Goal: Find specific page/section: Find specific page/section

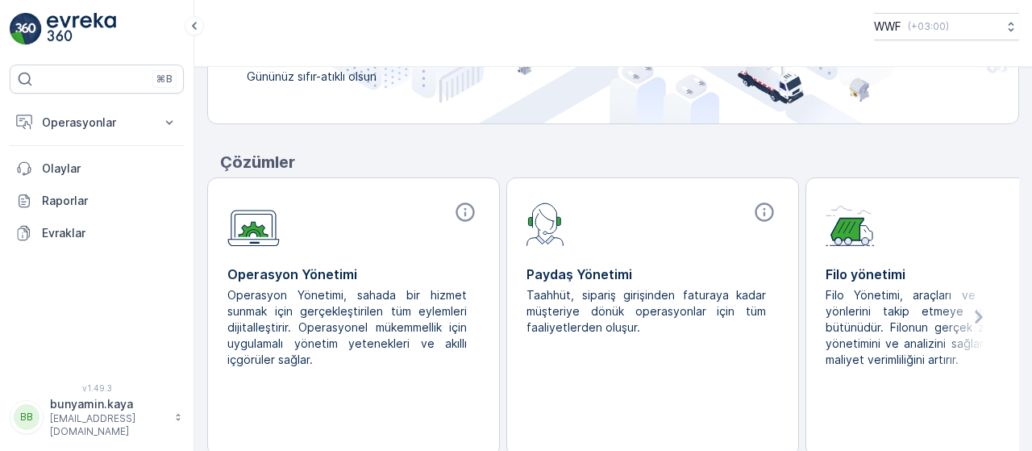
scroll to position [258, 0]
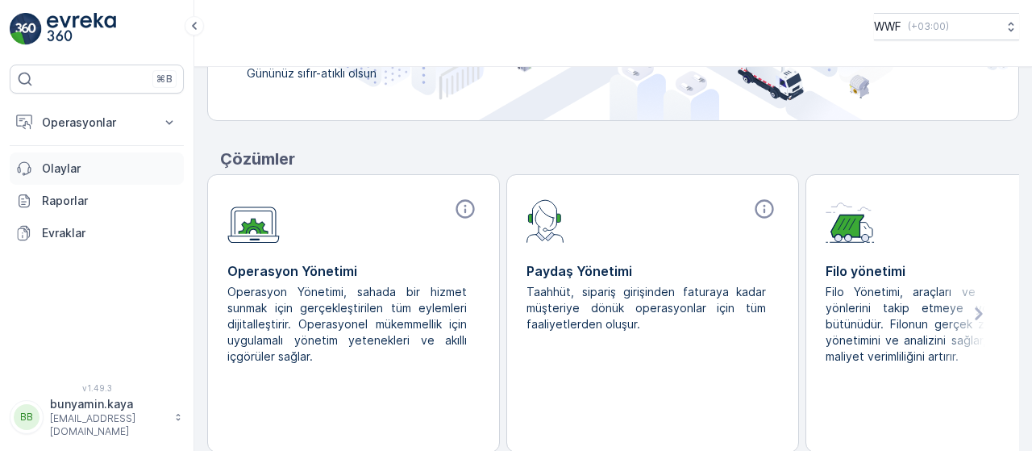
click at [67, 170] on p "Olaylar" at bounding box center [109, 168] width 135 height 16
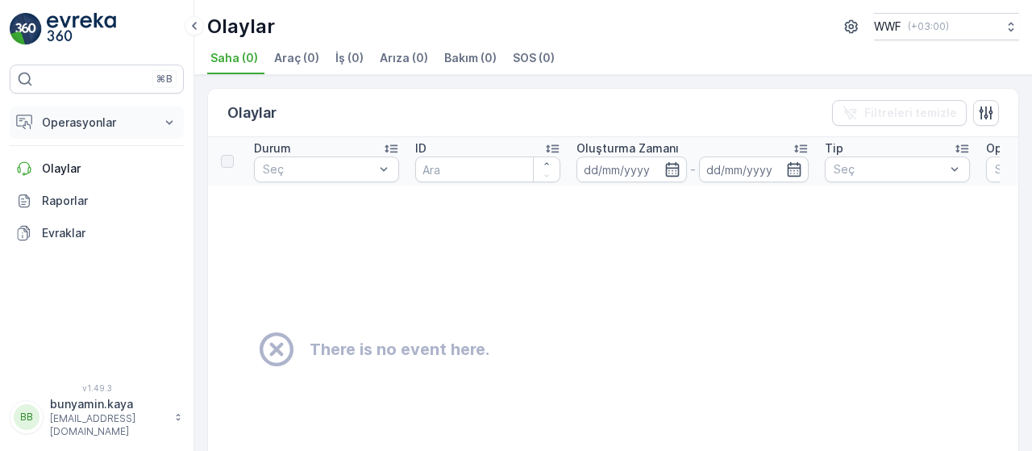
click at [108, 131] on button "Operasyonlar" at bounding box center [97, 122] width 174 height 32
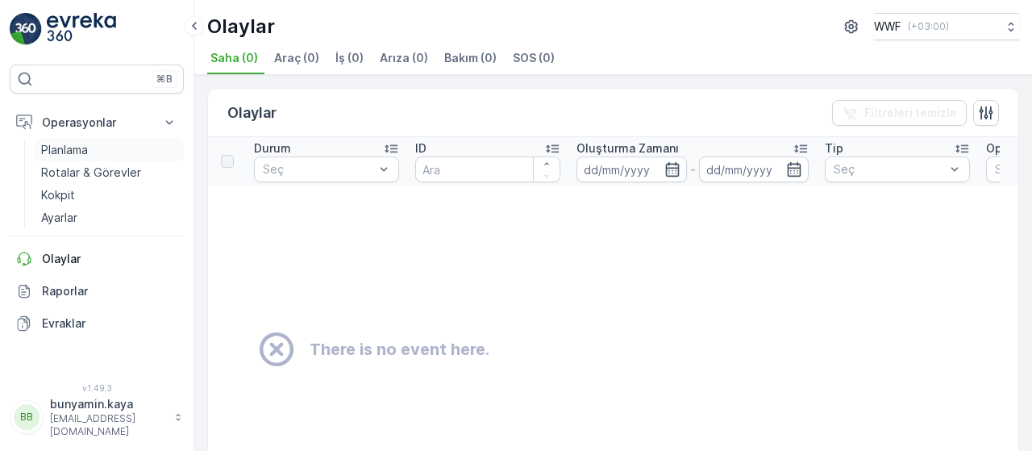
click at [101, 146] on link "Planlama" at bounding box center [109, 150] width 149 height 23
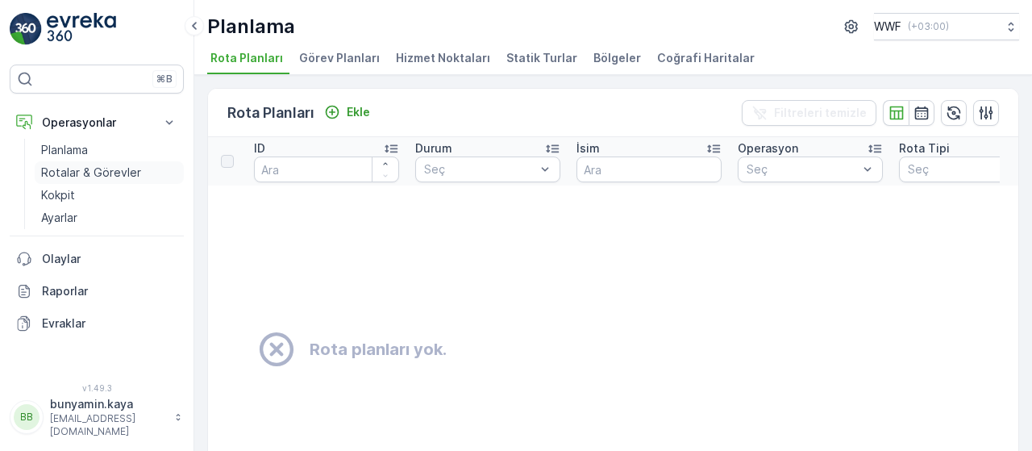
click at [87, 172] on p "Rotalar & Görevler" at bounding box center [91, 172] width 100 height 16
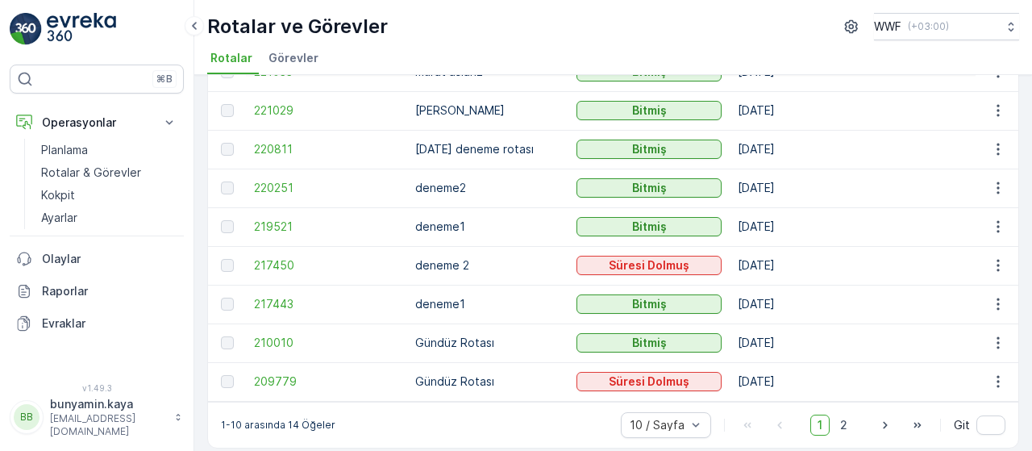
scroll to position [188, 0]
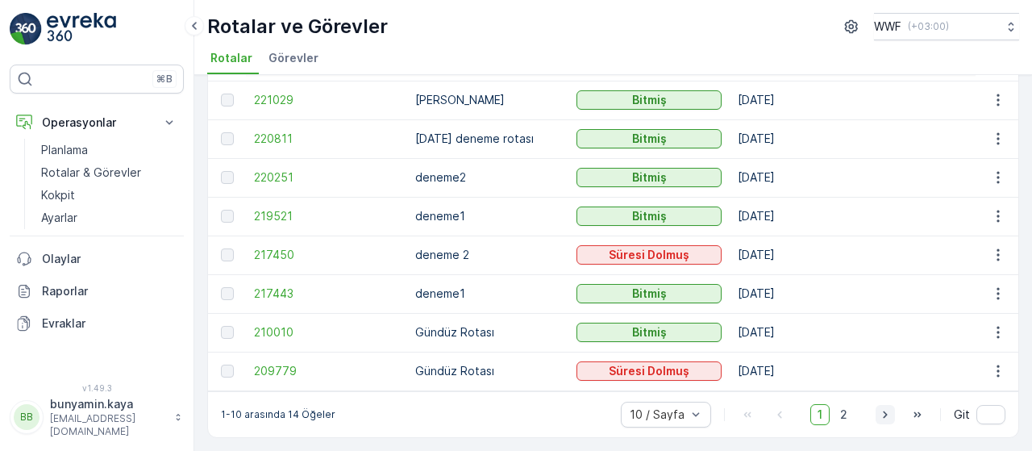
click at [880, 418] on icon "button" at bounding box center [885, 414] width 16 height 16
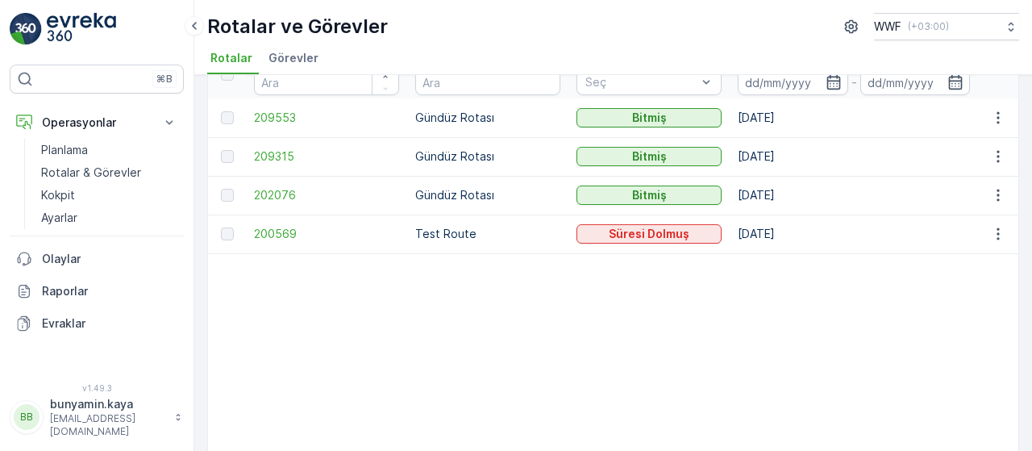
scroll to position [158, 0]
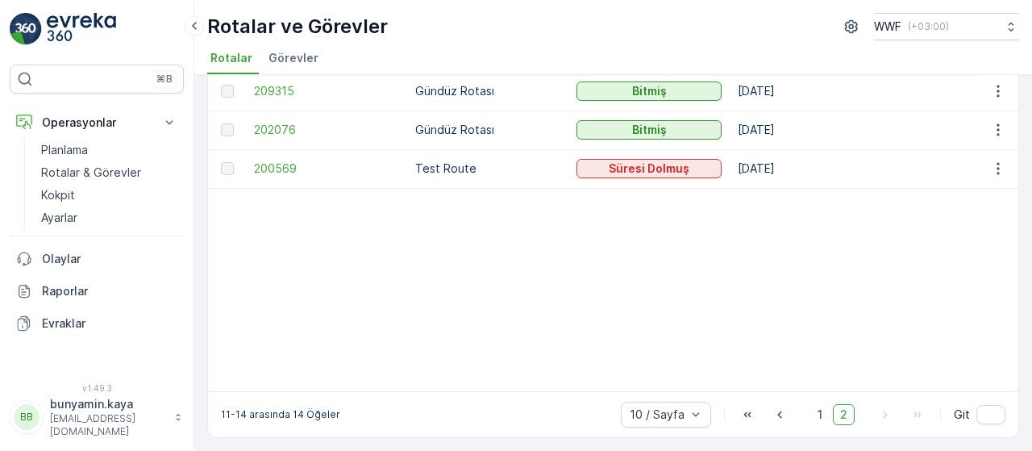
click at [771, 423] on button "button" at bounding box center [779, 414] width 19 height 19
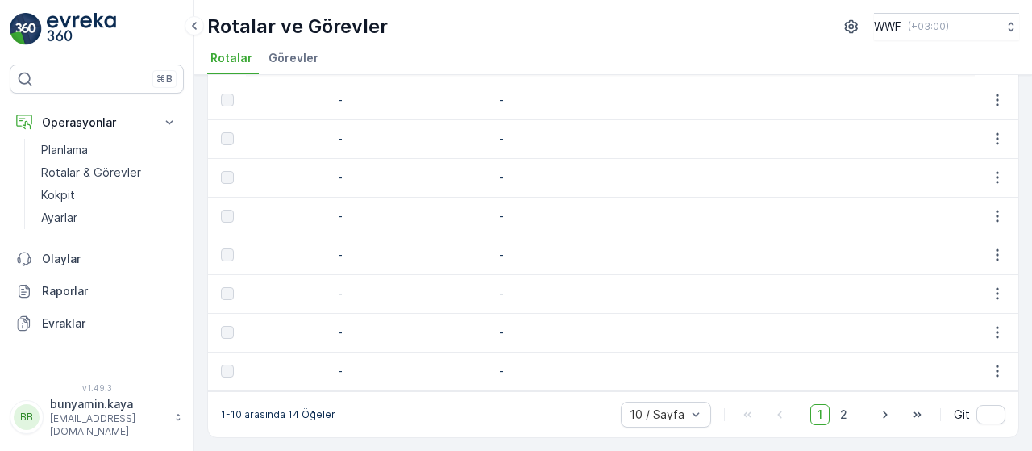
scroll to position [188, 0]
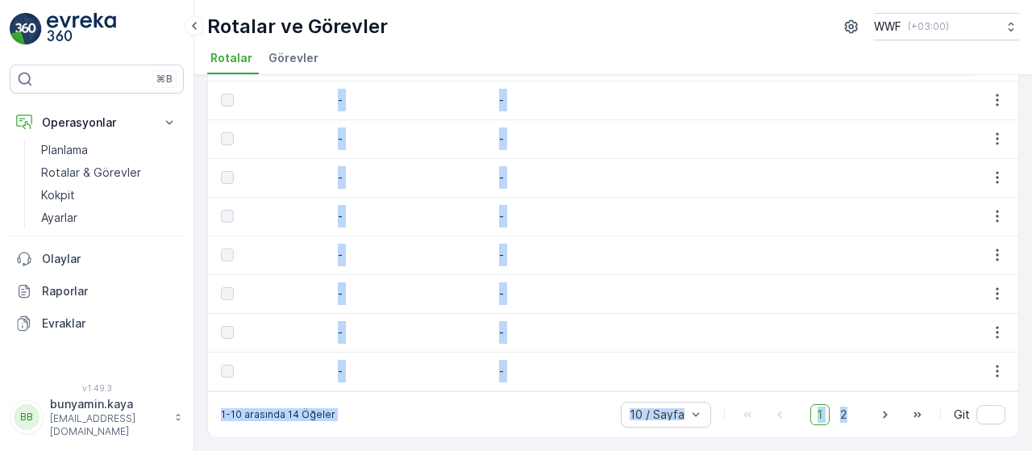
drag, startPoint x: 884, startPoint y: 389, endPoint x: 834, endPoint y: 386, distance: 50.1
click at [834, 386] on div "Rotalar Ekle Filtreleri temizle Dışa aktar ID Rota İsmi Durum Seç Tarih - Başla…" at bounding box center [613, 172] width 812 height 532
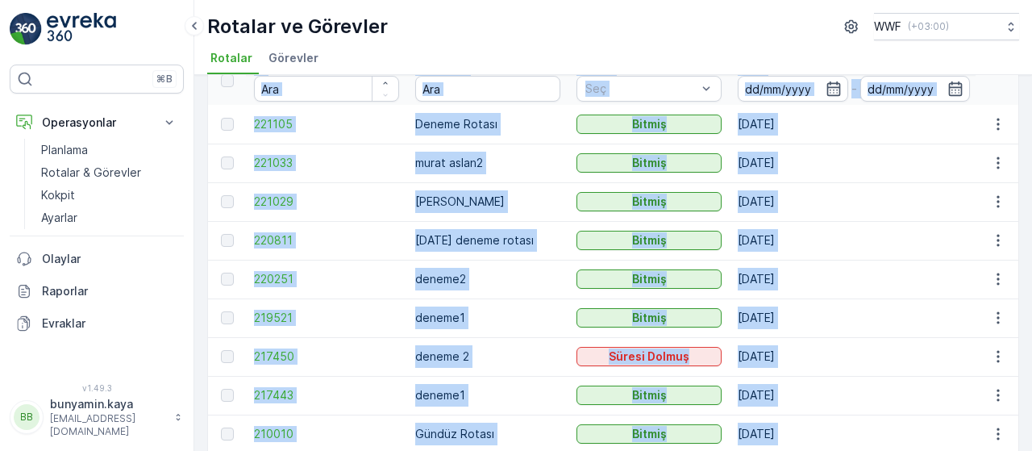
scroll to position [0, 0]
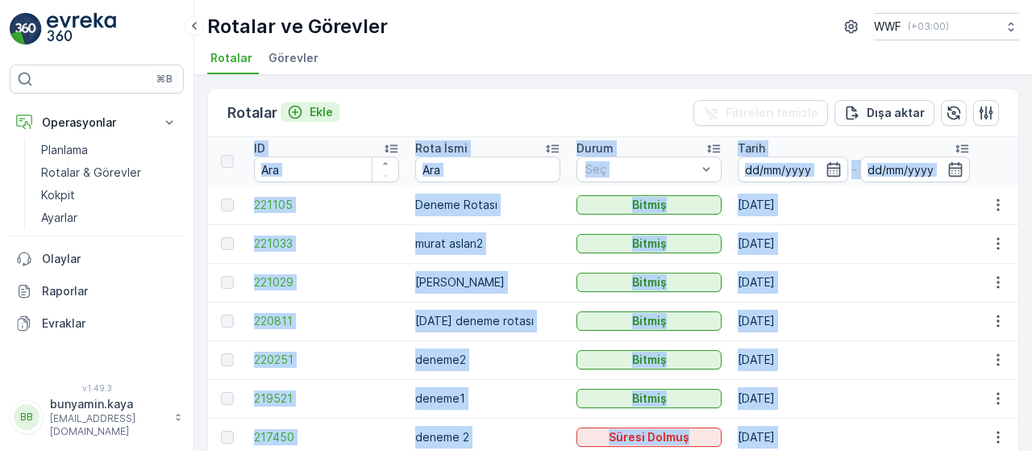
click at [315, 111] on p "Ekle" at bounding box center [321, 112] width 23 height 16
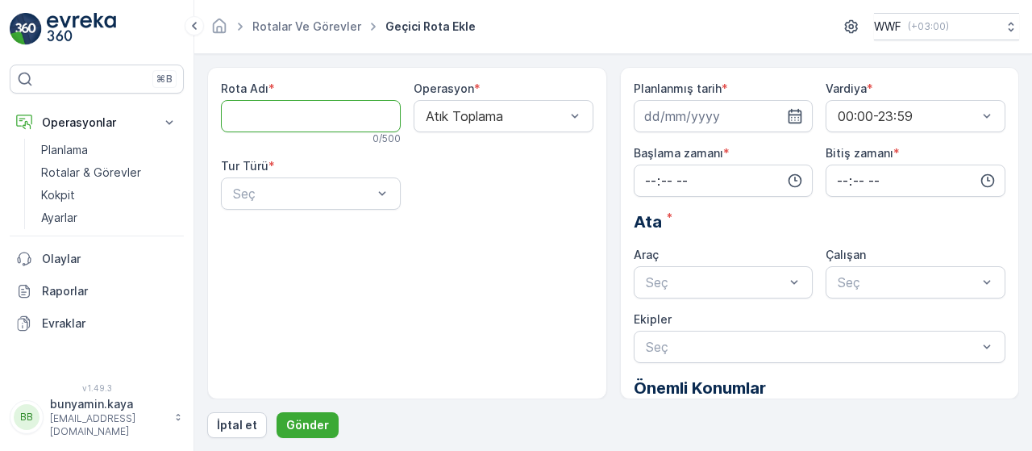
click at [359, 116] on Adı "Rota Adı" at bounding box center [311, 116] width 180 height 32
click at [548, 202] on div "Rota Adı * 0 / 500 Operasyon * Atık Toplama Tur Türü * Seç" at bounding box center [407, 152] width 372 height 142
click at [73, 198] on p "Kokpit" at bounding box center [58, 195] width 34 height 16
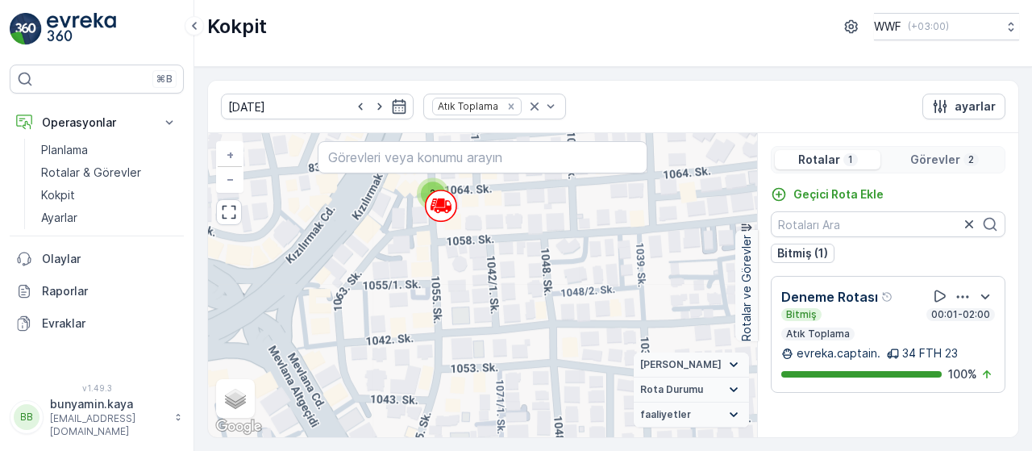
drag, startPoint x: 653, startPoint y: 323, endPoint x: 539, endPoint y: 173, distance: 189.3
click at [539, 173] on div "2 + − Uydu Yol haritası Arazi Karışık Leaflet Klavye kısayolları Harita Veriler…" at bounding box center [482, 285] width 549 height 304
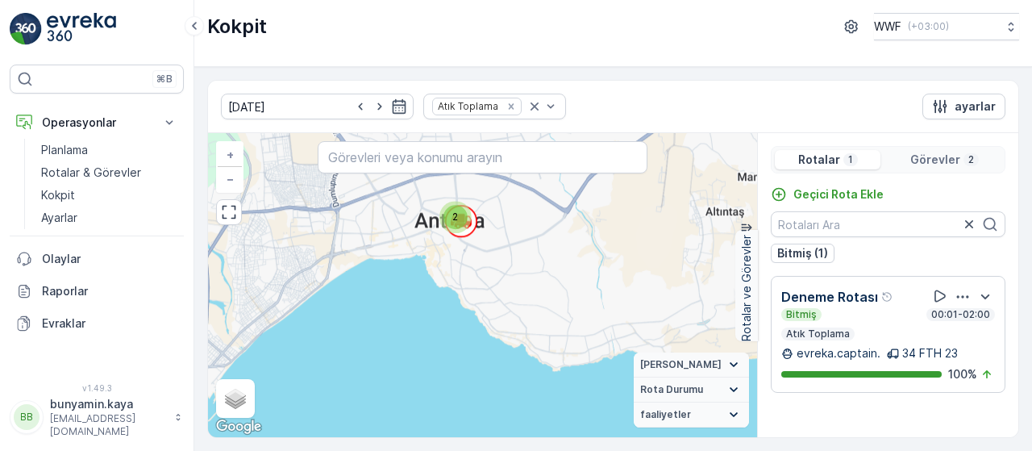
drag, startPoint x: 460, startPoint y: 322, endPoint x: 406, endPoint y: 243, distance: 95.7
click at [407, 243] on div "2 + − Uydu Yol haritası Arazi Karışık Leaflet Klavye kısayolları Harita Veriler…" at bounding box center [482, 285] width 549 height 304
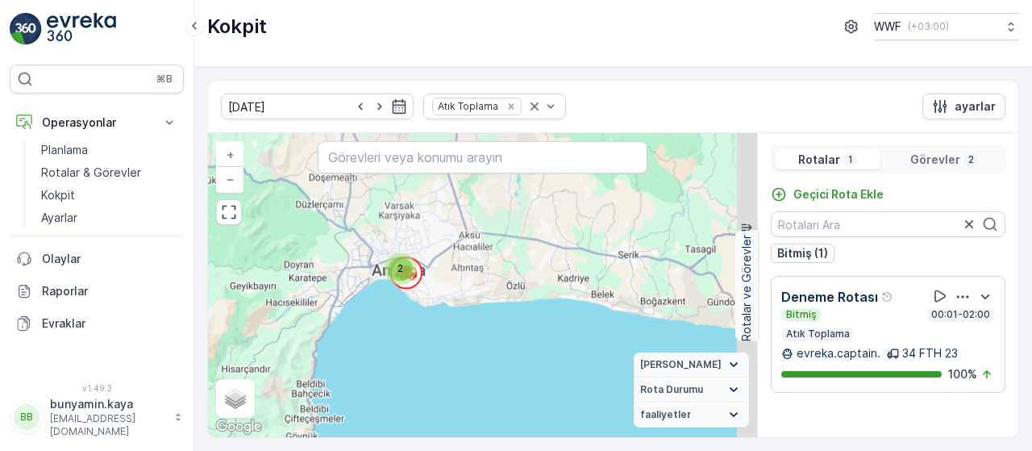
drag, startPoint x: 599, startPoint y: 297, endPoint x: 487, endPoint y: 288, distance: 112.5
click at [487, 289] on div "2 + − Uydu Yol haritası Arazi Karışık Leaflet Klavye kısayolları Harita Veriler…" at bounding box center [482, 285] width 549 height 304
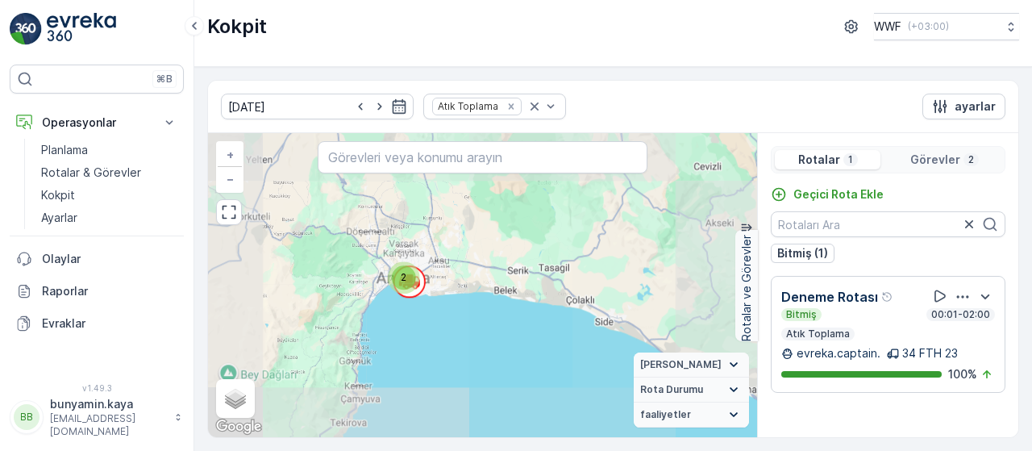
drag, startPoint x: 576, startPoint y: 307, endPoint x: 458, endPoint y: 296, distance: 118.2
click at [458, 297] on div "2 + − Uydu Yol haritası Arazi Karışık Leaflet Klavye kısayolları Harita Veriler…" at bounding box center [482, 285] width 549 height 304
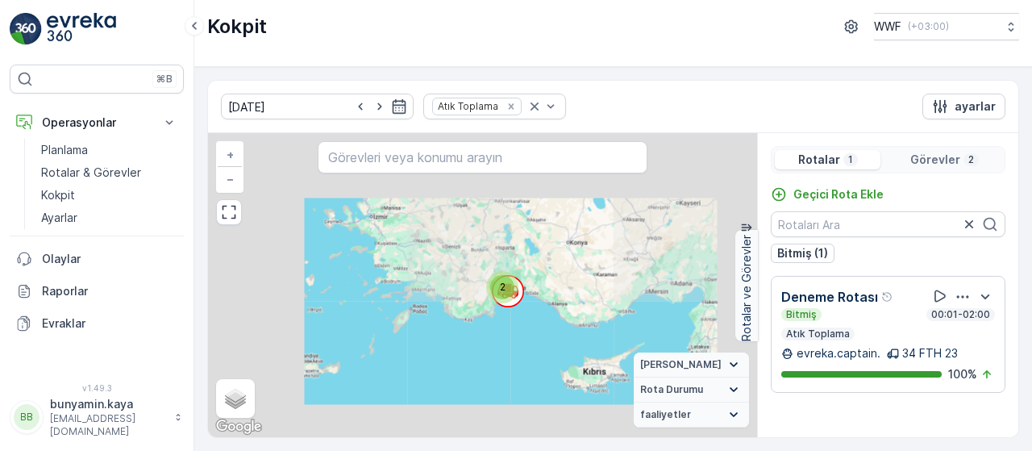
drag, startPoint x: 428, startPoint y: 313, endPoint x: 390, endPoint y: 306, distance: 38.6
click at [390, 306] on div "2 + − Uydu Yol haritası Arazi Karışık Leaflet Klavye kısayolları Harita Veriler…" at bounding box center [482, 285] width 549 height 304
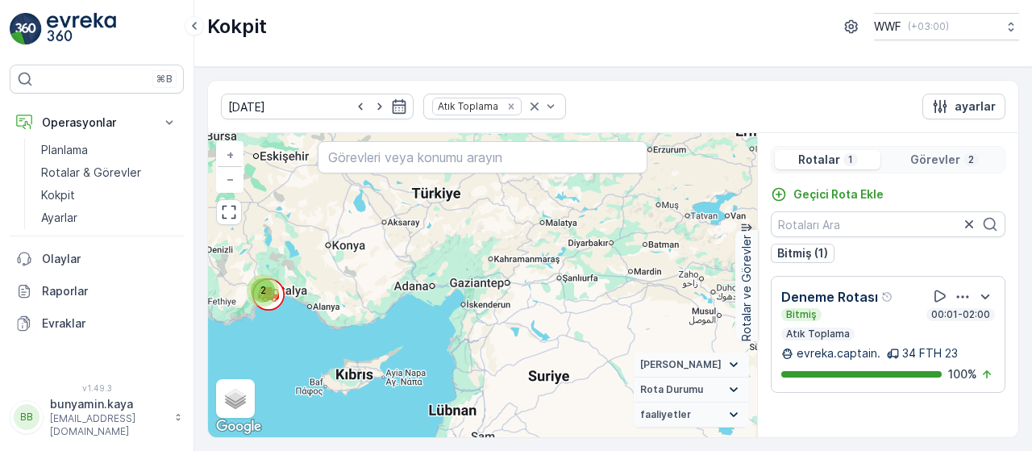
click at [274, 293] on div "2" at bounding box center [263, 290] width 32 height 32
click at [77, 145] on p "Planlama" at bounding box center [64, 150] width 47 height 16
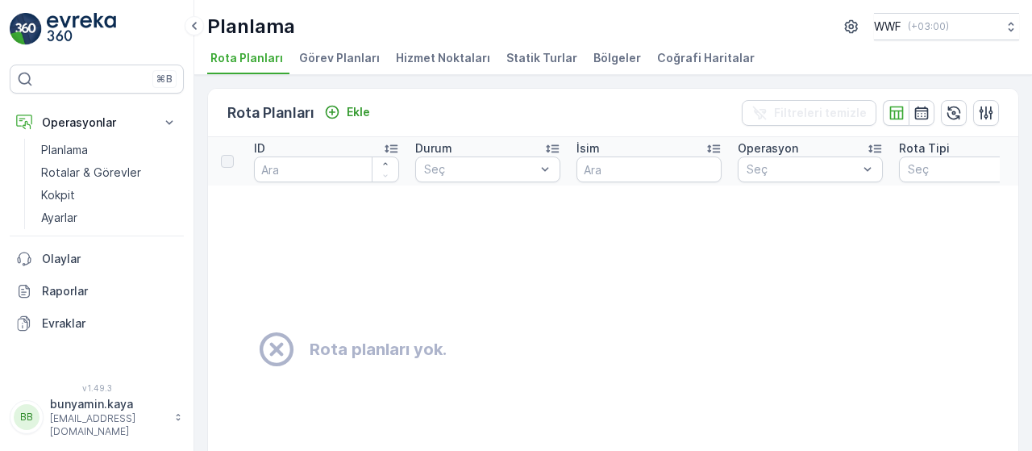
click at [332, 54] on span "Görev Planları" at bounding box center [339, 58] width 81 height 16
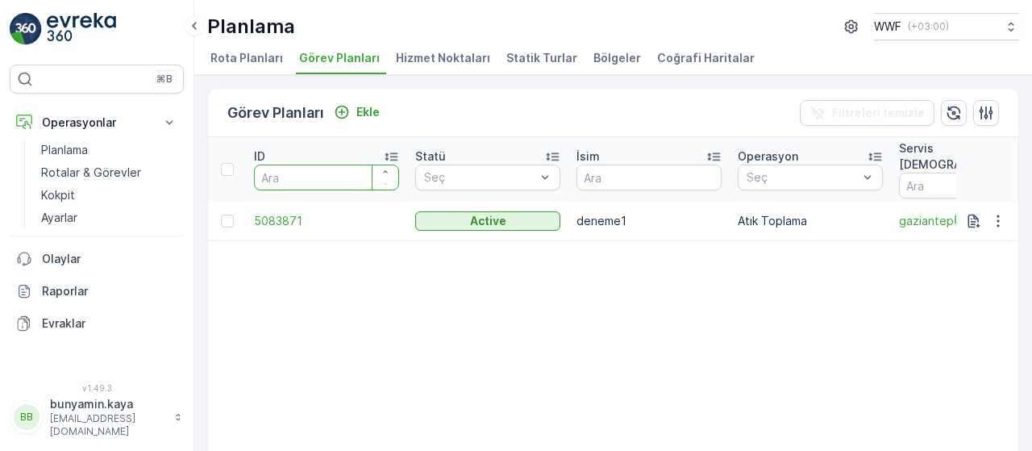
click at [347, 164] on input "number" at bounding box center [326, 177] width 145 height 26
click at [445, 59] on span "Hizmet Noktaları" at bounding box center [443, 58] width 94 height 16
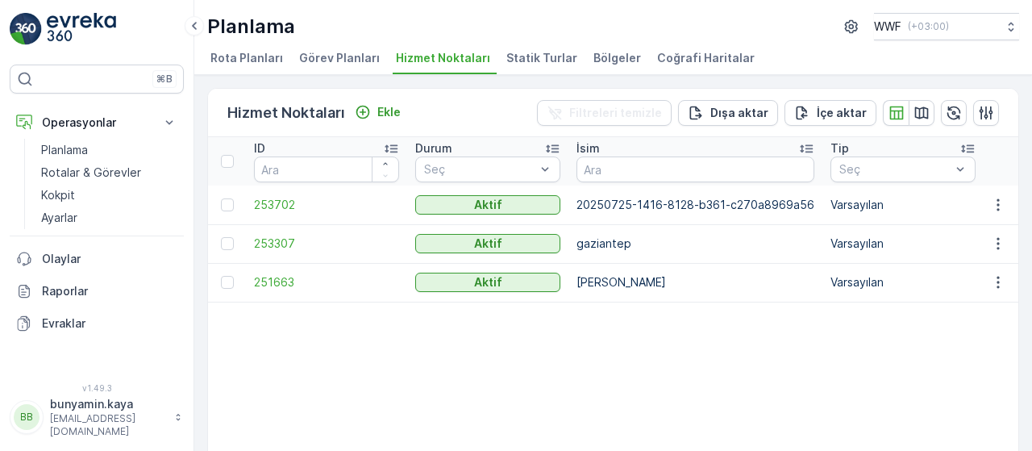
click at [525, 60] on span "Statik Turlar" at bounding box center [541, 58] width 71 height 16
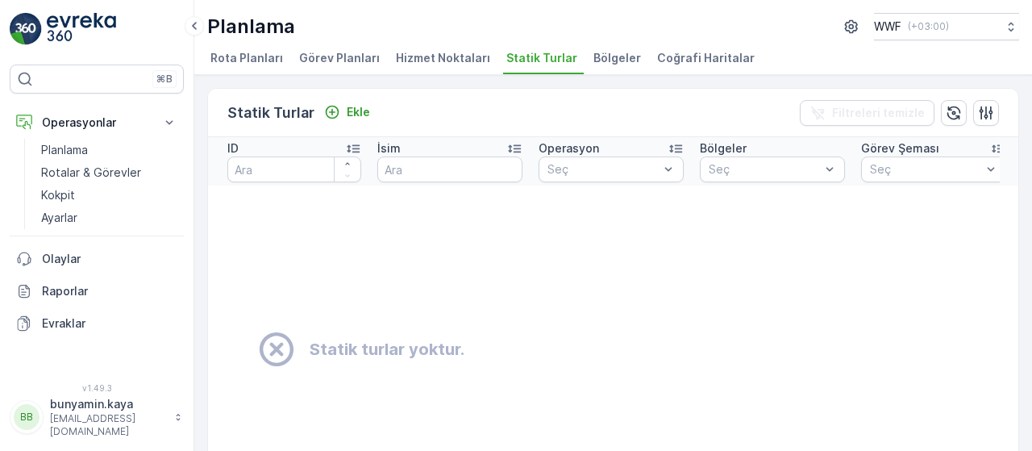
click at [598, 60] on span "Bölgeler" at bounding box center [617, 58] width 48 height 16
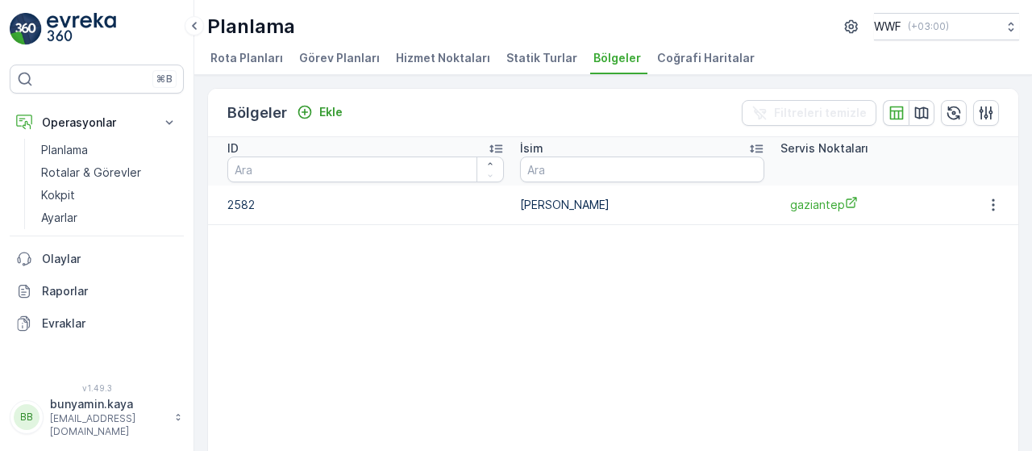
click at [664, 58] on span "Coğrafi Haritalar" at bounding box center [706, 58] width 98 height 16
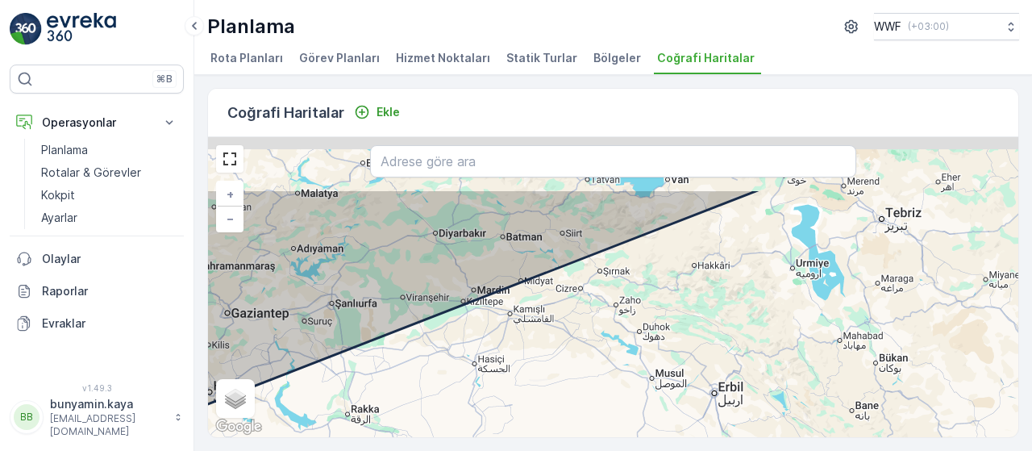
drag, startPoint x: 566, startPoint y: 285, endPoint x: 576, endPoint y: 382, distance: 97.3
click at [576, 382] on div "+ − Uydu Yol haritası Arazi Karışık Leaflet Klavye kısayolları Harita Verileri …" at bounding box center [613, 287] width 810 height 300
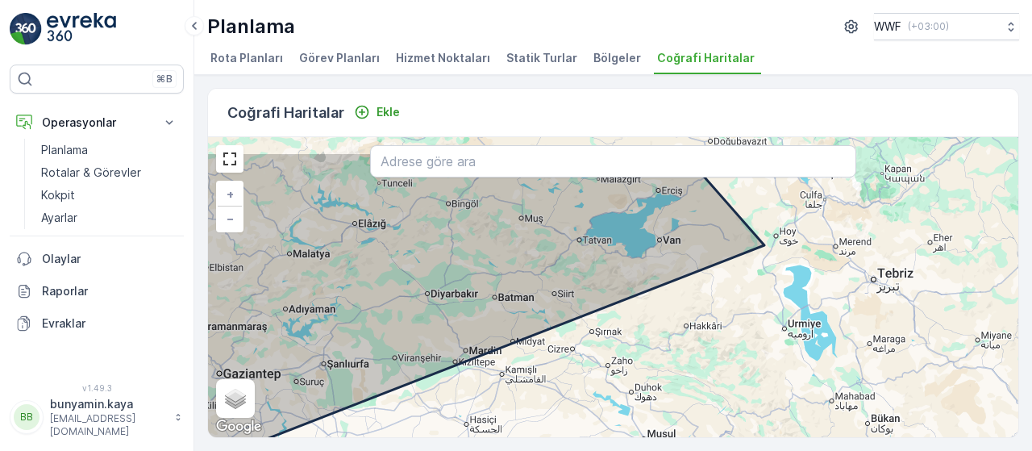
drag, startPoint x: 584, startPoint y: 343, endPoint x: 579, endPoint y: 386, distance: 43.0
click at [579, 386] on div "+ − Uydu Yol haritası Arazi Karışık Leaflet Klavye kısayolları Harita Verileri …" at bounding box center [613, 287] width 810 height 300
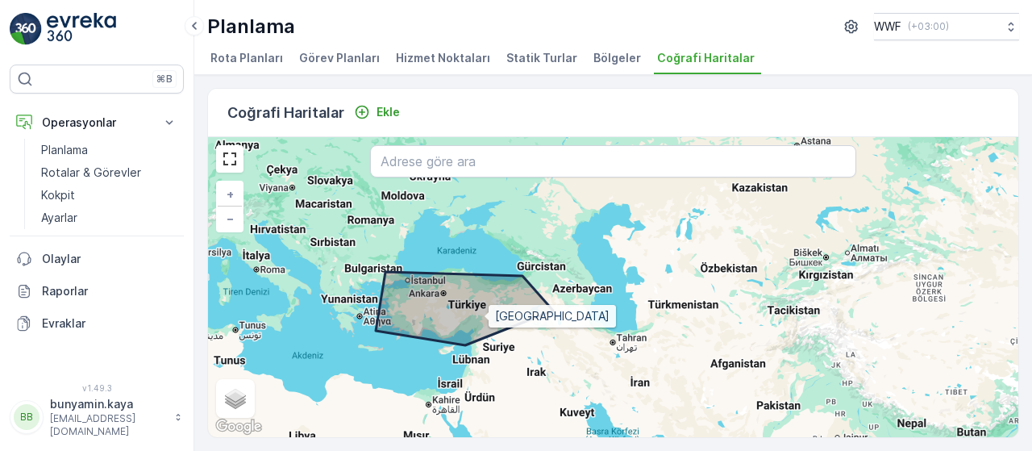
drag, startPoint x: 439, startPoint y: 309, endPoint x: 489, endPoint y: 315, distance: 50.4
click at [489, 316] on icon at bounding box center [464, 308] width 177 height 73
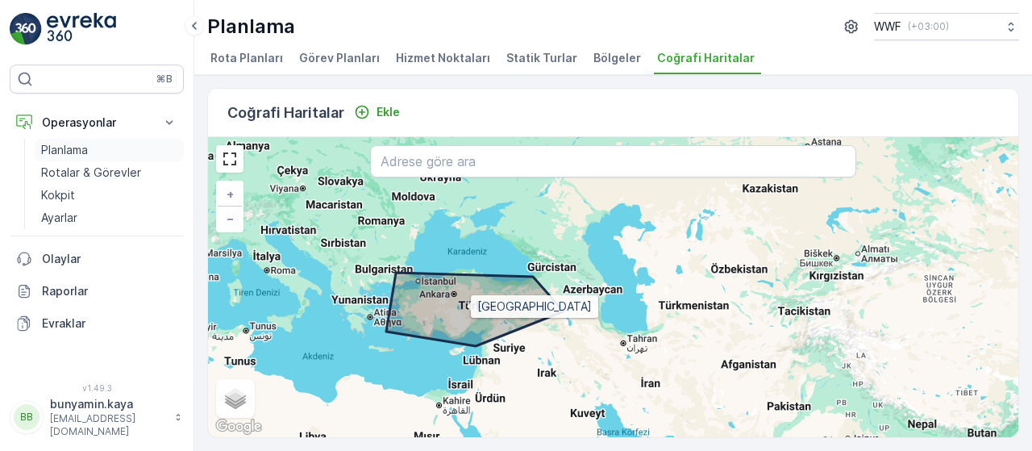
click at [60, 144] on p "Planlama" at bounding box center [64, 150] width 47 height 16
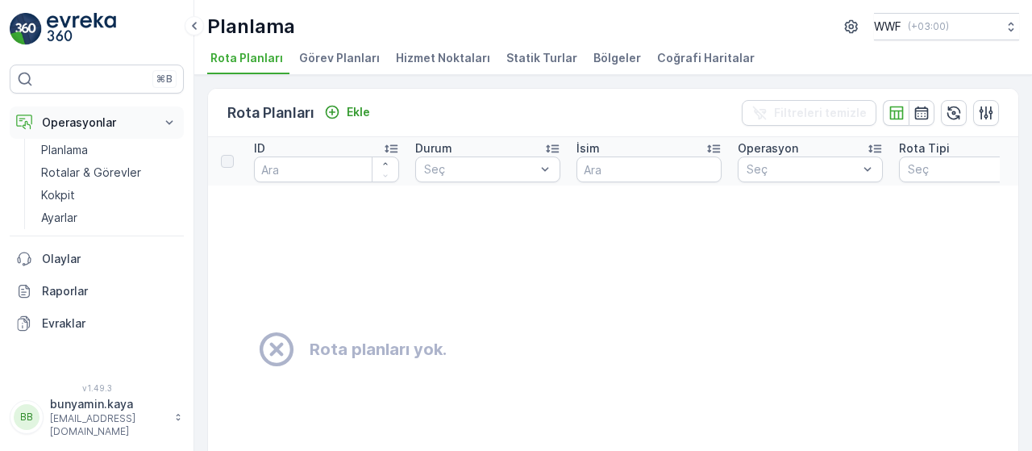
click at [155, 115] on button "Operasyonlar" at bounding box center [97, 122] width 174 height 32
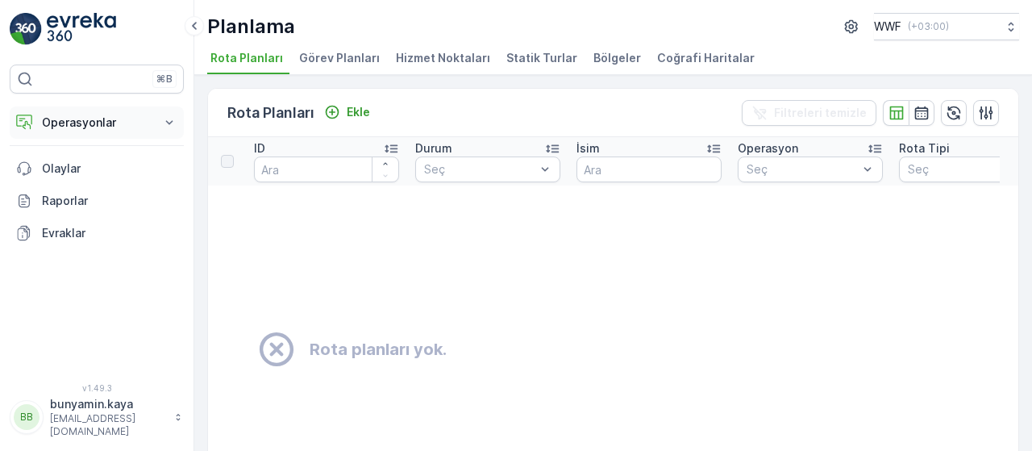
click at [105, 120] on p "Operasyonlar" at bounding box center [97, 122] width 110 height 16
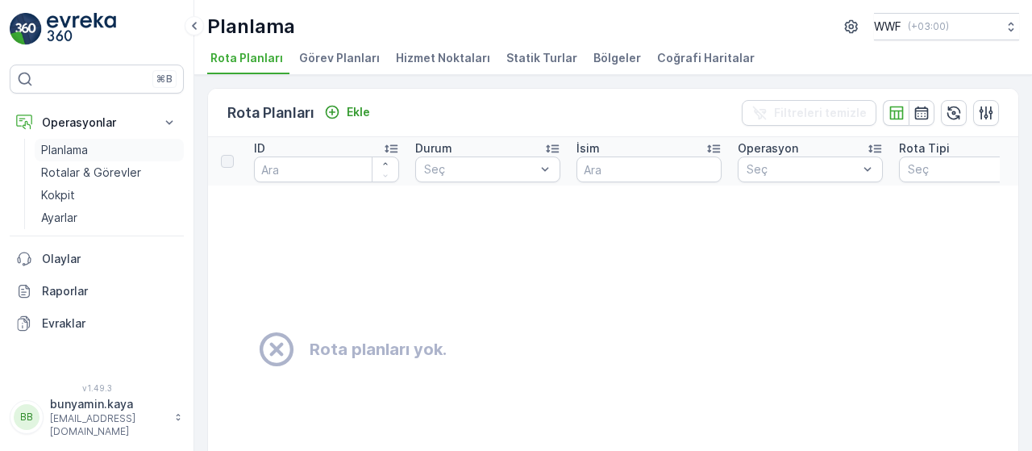
click at [82, 149] on p "Planlama" at bounding box center [64, 150] width 47 height 16
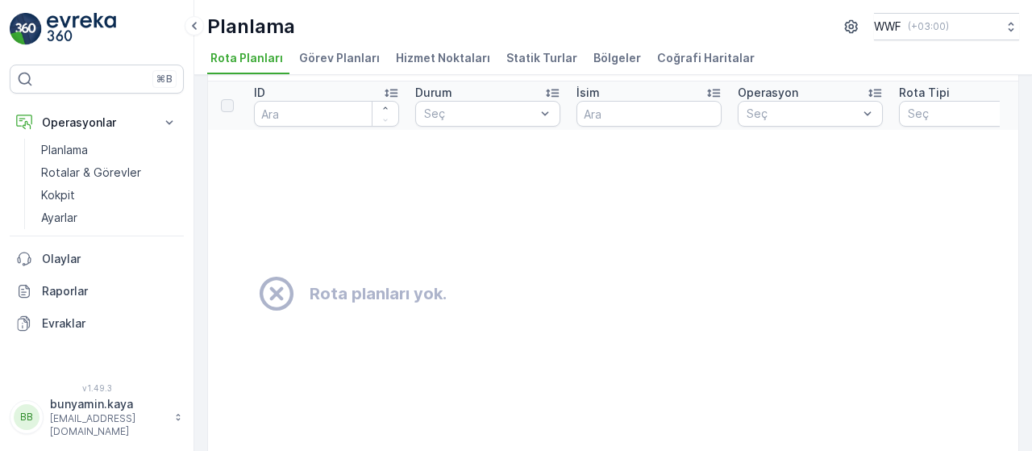
scroll to position [81, 0]
